Goal: Task Accomplishment & Management: Use online tool/utility

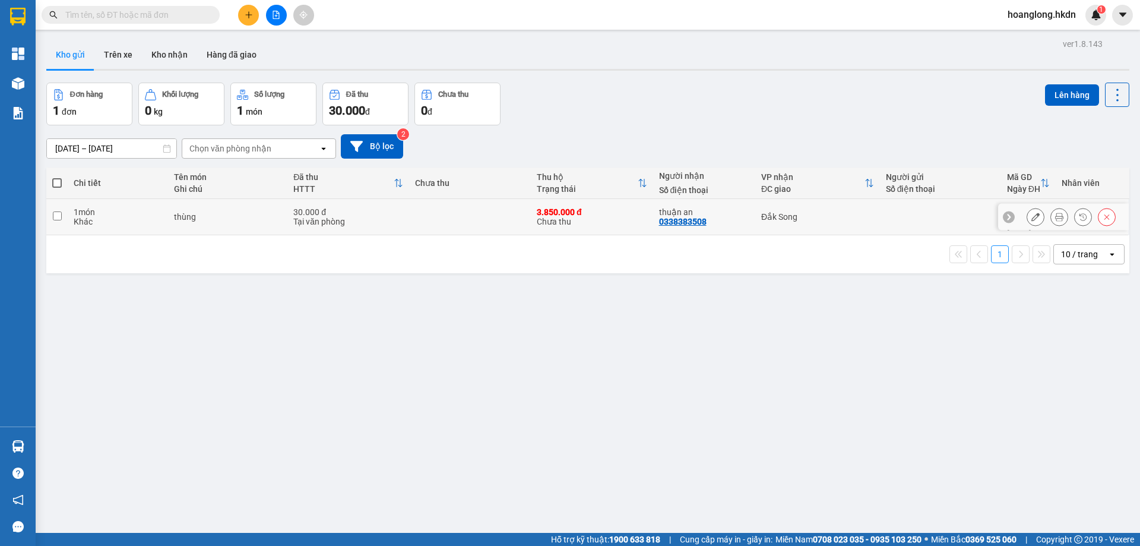
click at [1055, 213] on icon at bounding box center [1059, 217] width 8 height 8
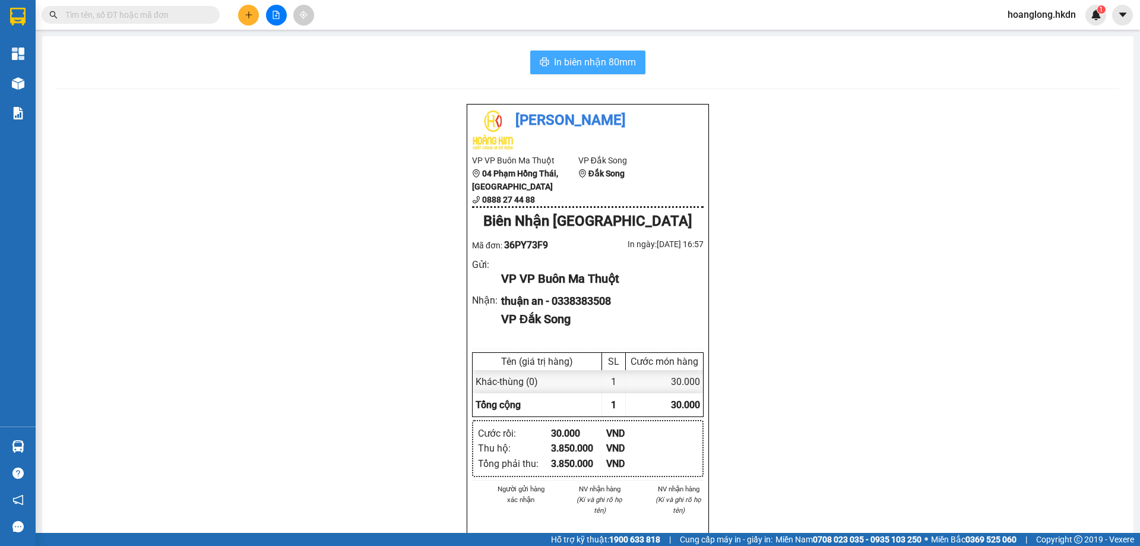
click at [596, 68] on span "In biên nhận 80mm" at bounding box center [595, 62] width 82 height 15
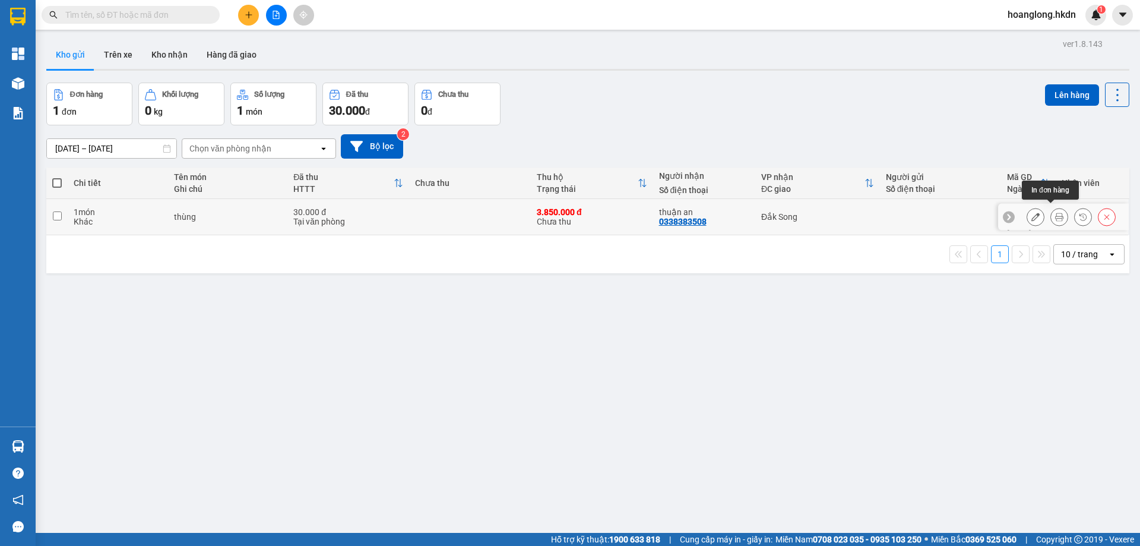
click at [1055, 214] on icon at bounding box center [1059, 217] width 8 height 8
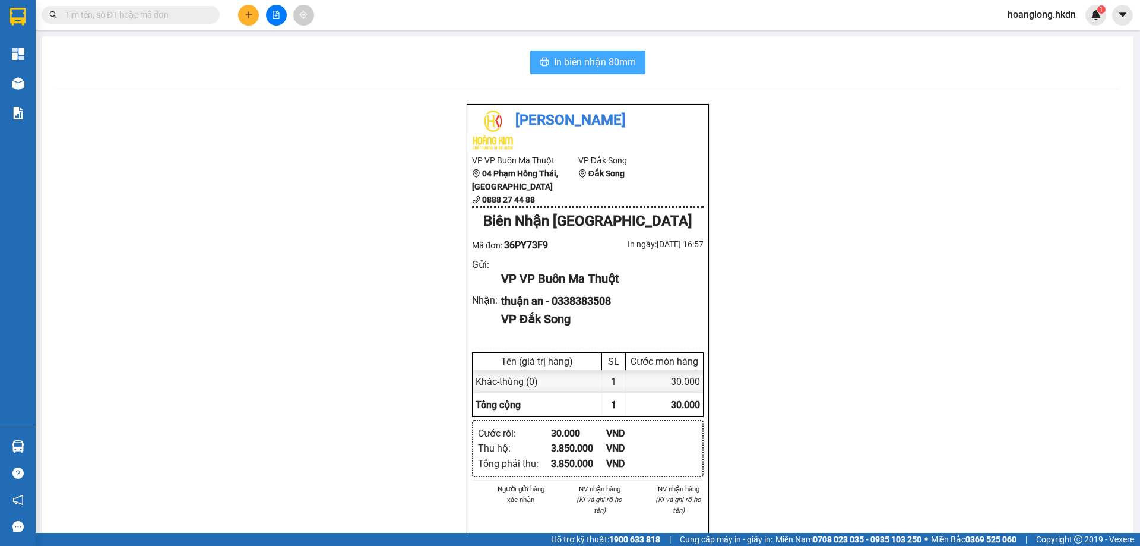
click at [616, 69] on span "In biên nhận 80mm" at bounding box center [595, 62] width 82 height 15
